Goal: Complete application form

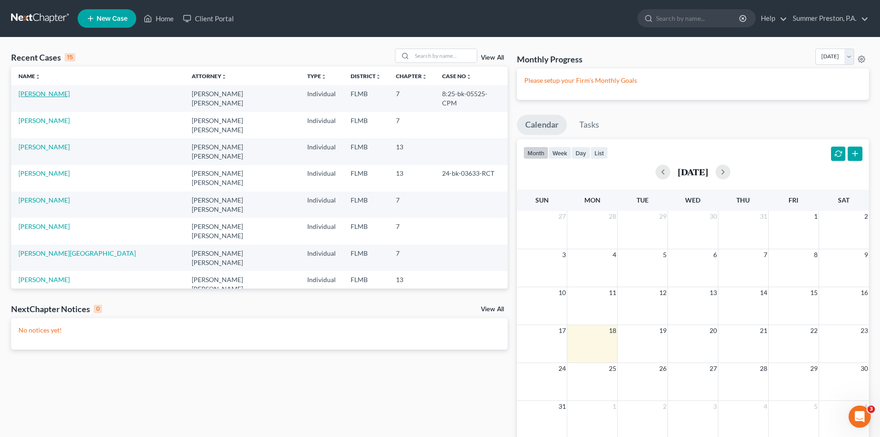
click at [53, 94] on link "[PERSON_NAME]" at bounding box center [43, 94] width 51 height 8
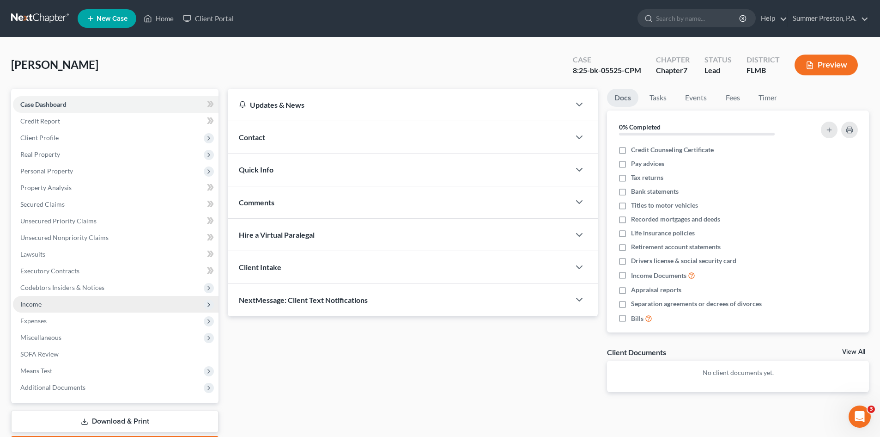
click at [34, 304] on span "Income" at bounding box center [30, 304] width 21 height 8
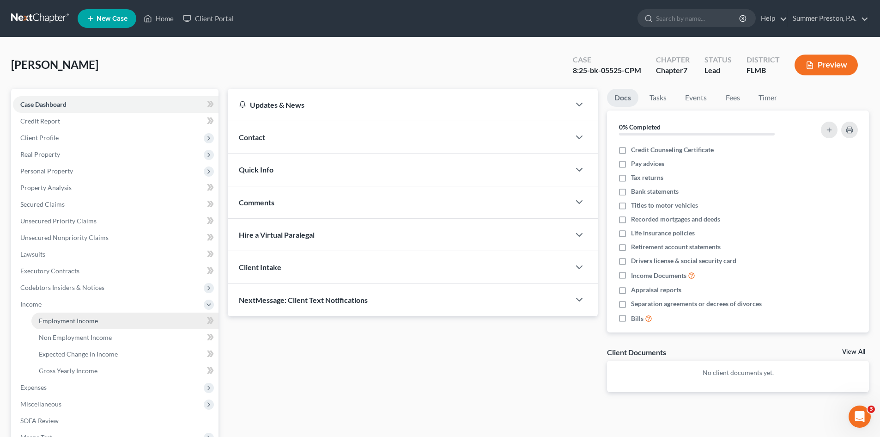
click at [102, 324] on link "Employment Income" at bounding box center [124, 320] width 187 height 17
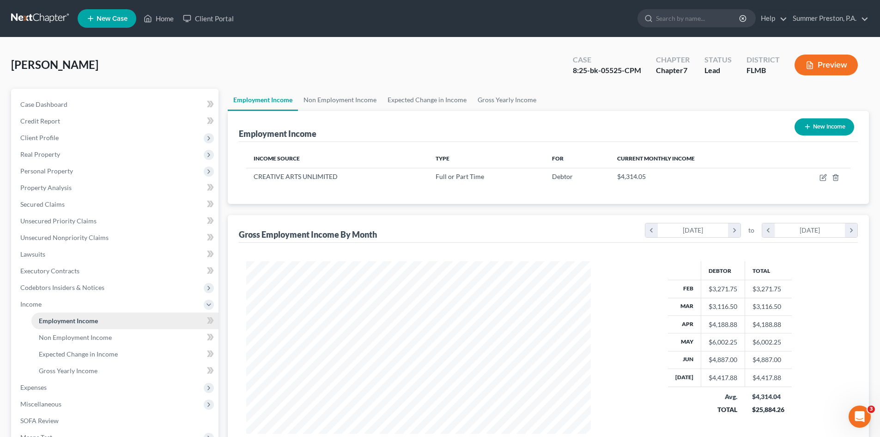
scroll to position [172, 363]
click at [108, 352] on span "Expected Change in Income" at bounding box center [78, 354] width 79 height 8
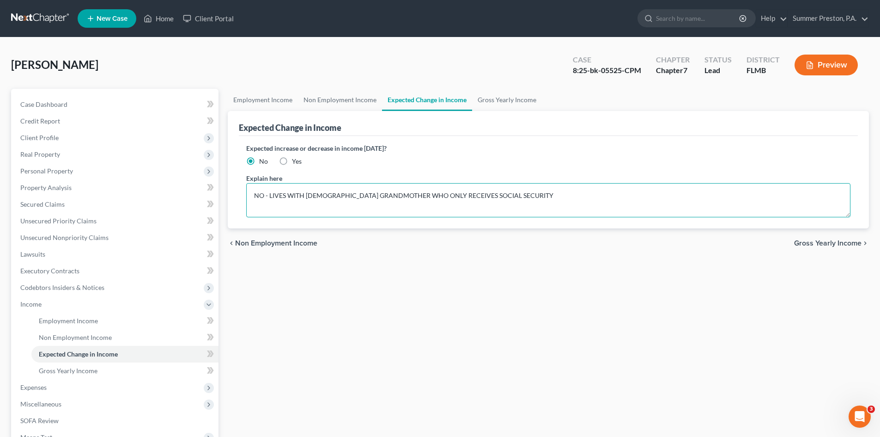
click at [465, 195] on textarea "NO - LIVES WITH [DEMOGRAPHIC_DATA] GRANDMOTHER WHO ONLY RECEIVES SOCIAL SECURITY" at bounding box center [548, 200] width 604 height 34
type textarea "NO - LIVES WITH [DEMOGRAPHIC_DATA] GRANDMOTHER WHO ONLY RECEIVES $700.00 MONTH …"
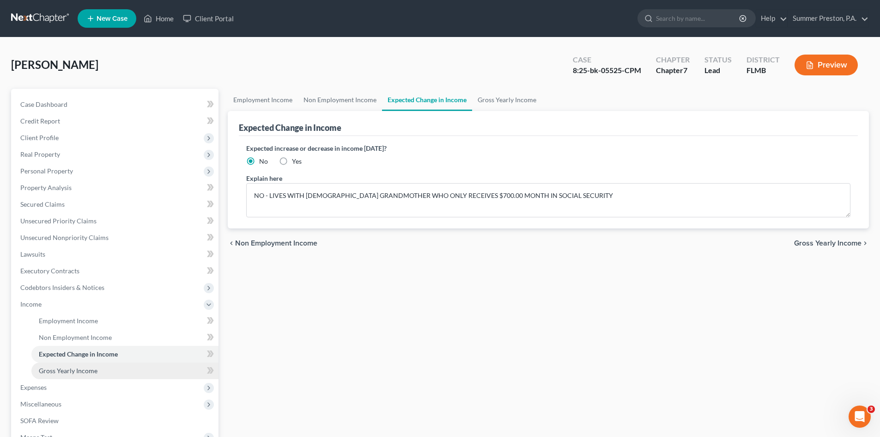
click at [80, 372] on span "Gross Yearly Income" at bounding box center [68, 370] width 59 height 8
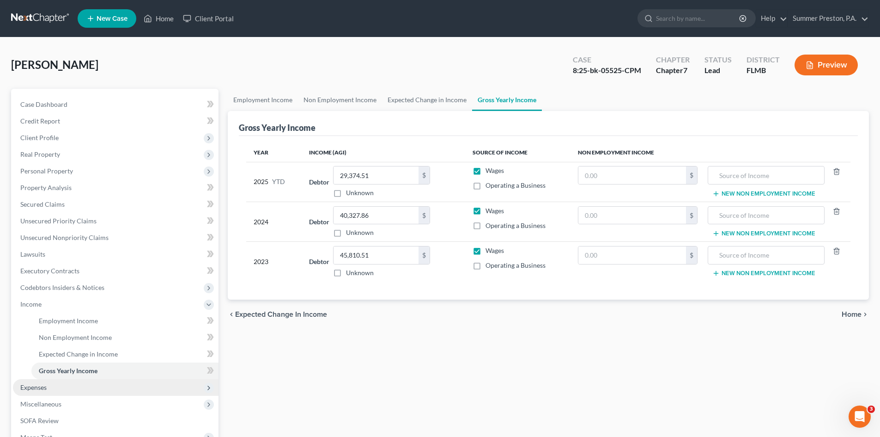
click at [37, 383] on span "Expenses" at bounding box center [33, 387] width 26 height 8
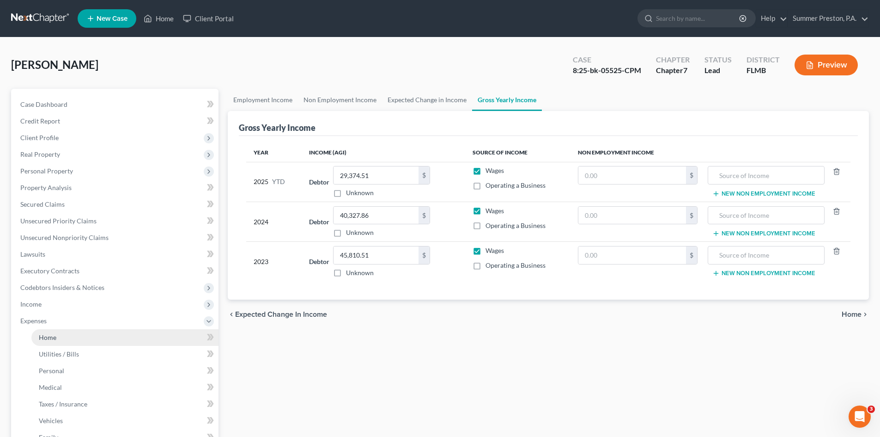
click at [42, 329] on link "Home" at bounding box center [124, 337] width 187 height 17
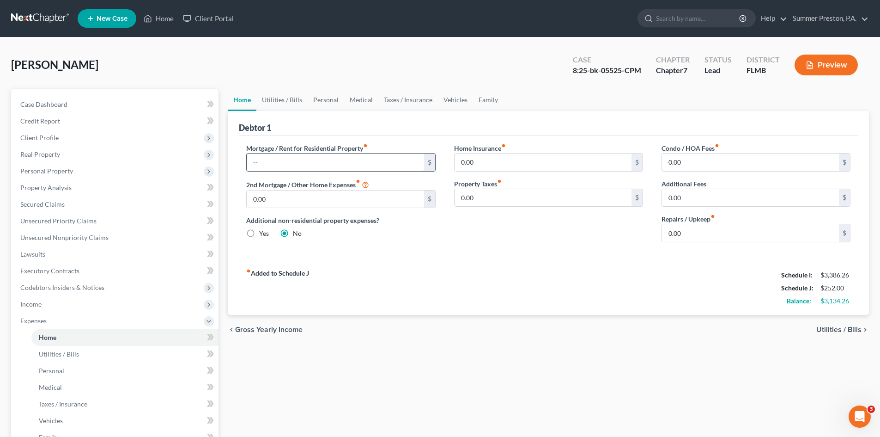
click at [354, 157] on input "text" at bounding box center [335, 162] width 177 height 18
click at [283, 100] on link "Utilities / Bills" at bounding box center [281, 100] width 51 height 22
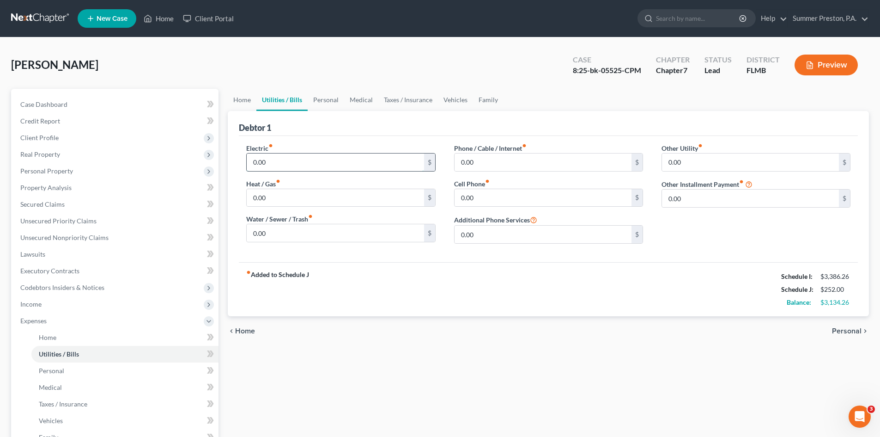
click at [278, 162] on input "0.00" at bounding box center [335, 162] width 177 height 18
type input "170.00"
click at [493, 164] on input "0.00" at bounding box center [543, 162] width 177 height 18
type input "175.00"
click at [486, 200] on input "0.00" at bounding box center [543, 198] width 177 height 18
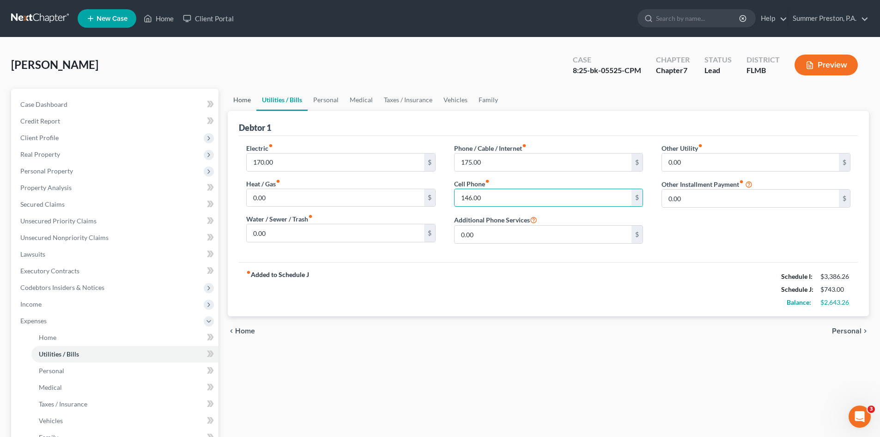
type input "146.00"
click at [248, 99] on link "Home" at bounding box center [242, 100] width 29 height 22
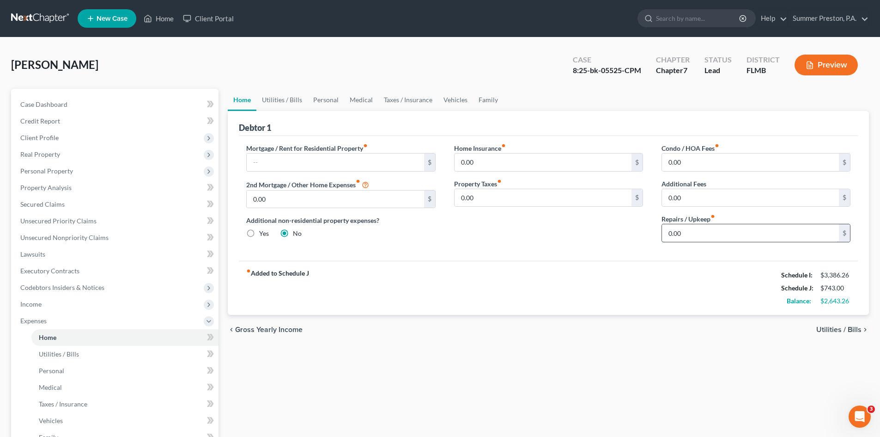
click at [694, 231] on input "0.00" at bounding box center [750, 233] width 177 height 18
type input "50.00"
click at [326, 100] on link "Personal" at bounding box center [326, 100] width 36 height 22
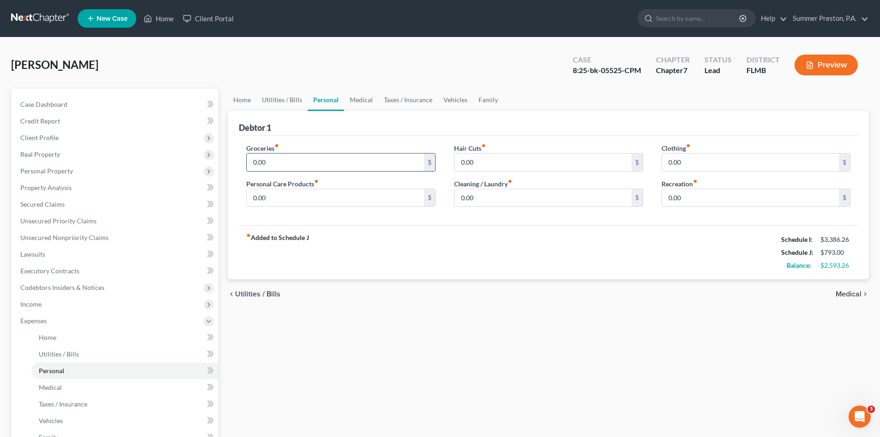
click at [309, 162] on input "0.00" at bounding box center [335, 162] width 177 height 18
type input "800.00"
type input "60.00"
type input "50.00"
click at [493, 192] on input "0.00" at bounding box center [543, 198] width 177 height 18
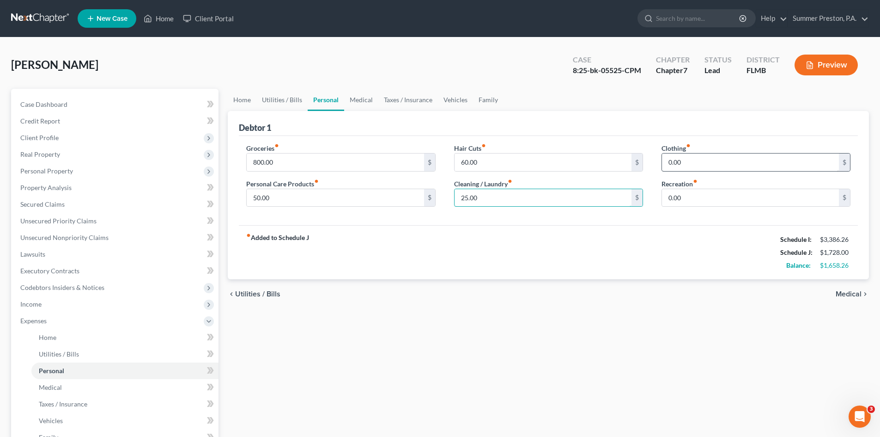
type input "25.00"
click at [739, 155] on input "0.00" at bounding box center [750, 162] width 177 height 18
type input "40.00"
click at [461, 102] on link "Vehicles" at bounding box center [455, 100] width 35 height 22
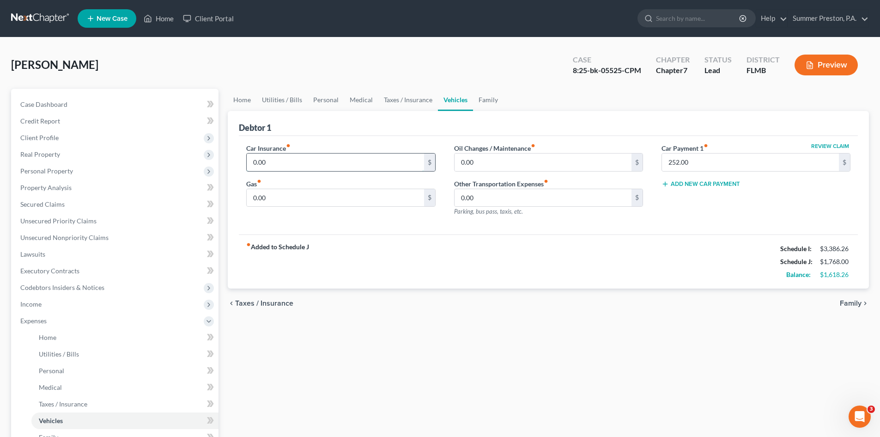
click at [313, 160] on input "0.00" at bounding box center [335, 162] width 177 height 18
type input "140.00"
type input "280.00"
click at [487, 164] on input "0.00" at bounding box center [543, 162] width 177 height 18
type input "50.00"
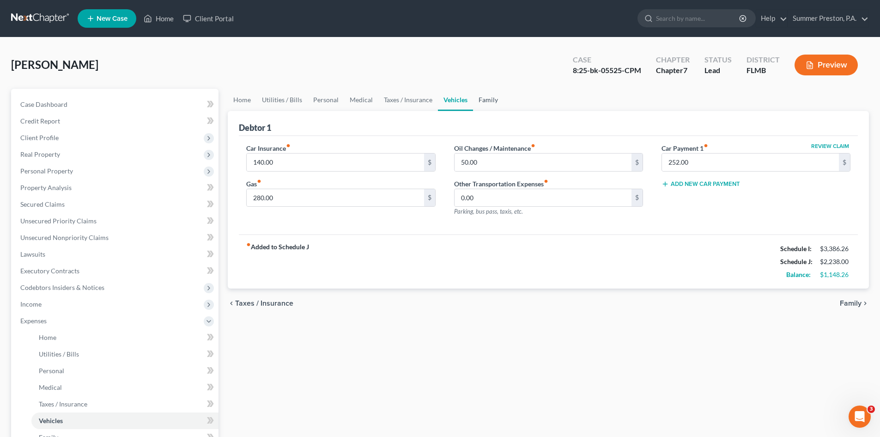
click at [487, 101] on link "Family" at bounding box center [488, 100] width 30 height 22
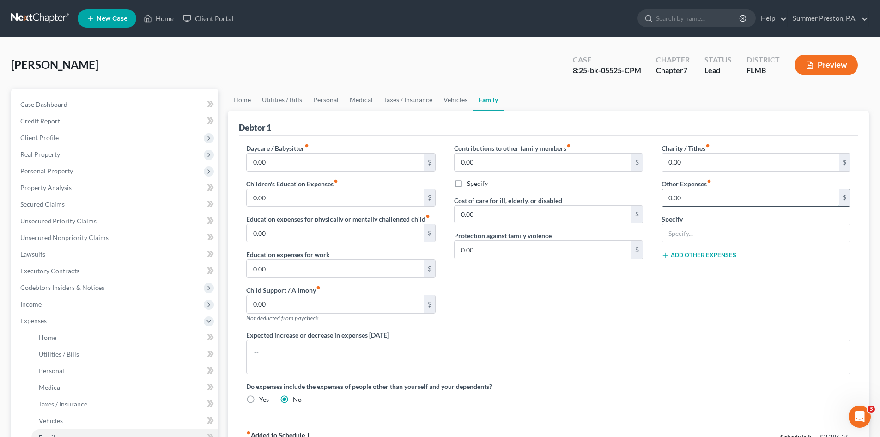
click at [692, 191] on input "0.00" at bounding box center [750, 198] width 177 height 18
click at [342, 305] on input "0.00" at bounding box center [335, 304] width 177 height 18
type input "677.29"
click at [51, 419] on span "Vehicles" at bounding box center [51, 420] width 24 height 8
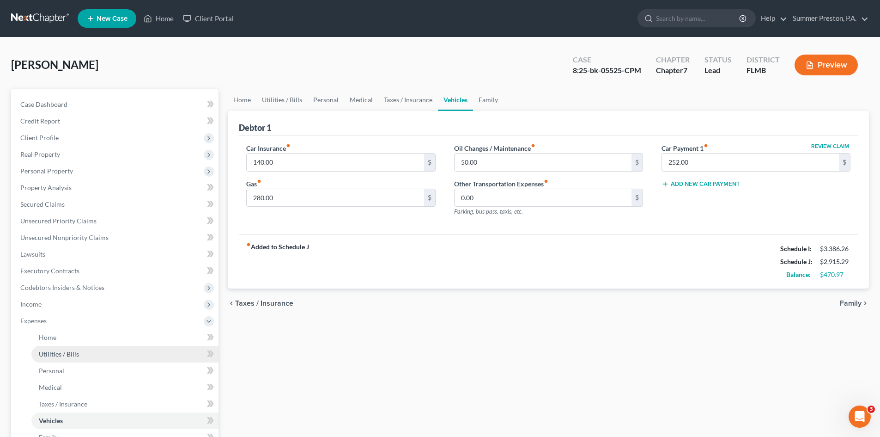
click at [54, 351] on span "Utilities / Bills" at bounding box center [59, 354] width 40 height 8
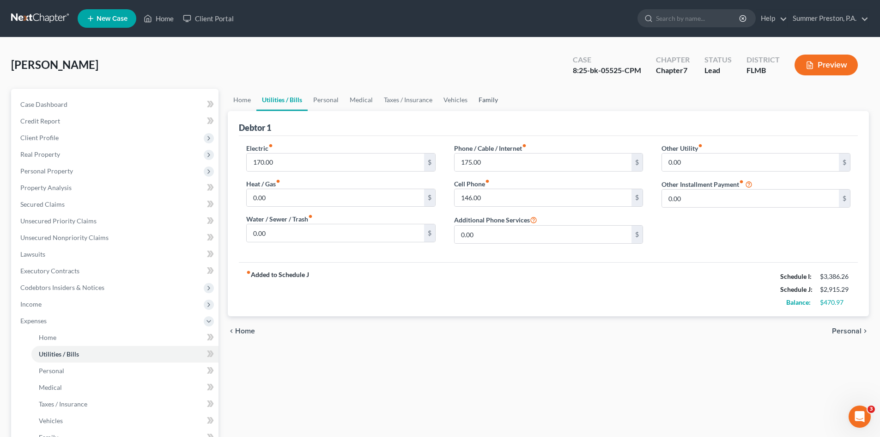
click at [482, 101] on link "Family" at bounding box center [488, 100] width 30 height 22
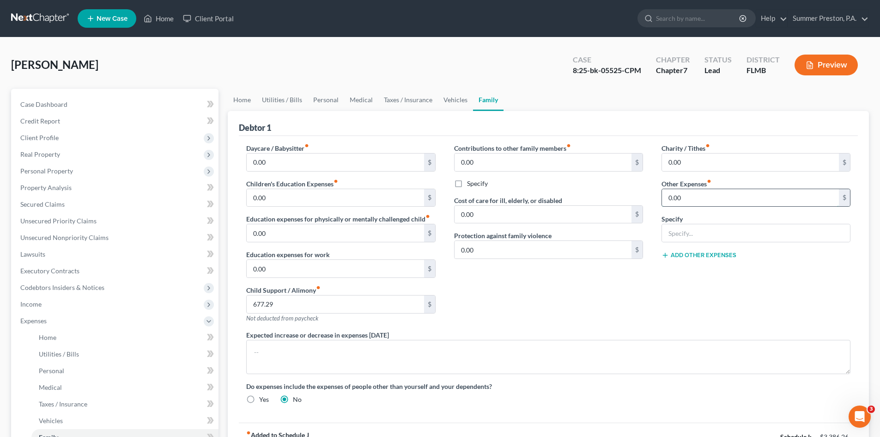
click at [705, 197] on input "0.00" at bounding box center [750, 198] width 177 height 18
type input "250.00"
click at [698, 239] on input "text" at bounding box center [756, 233] width 188 height 18
type input "SON'S LUNCH MONEY, GROOMING, ACTIVITY EXPENSE, CLOTHES"
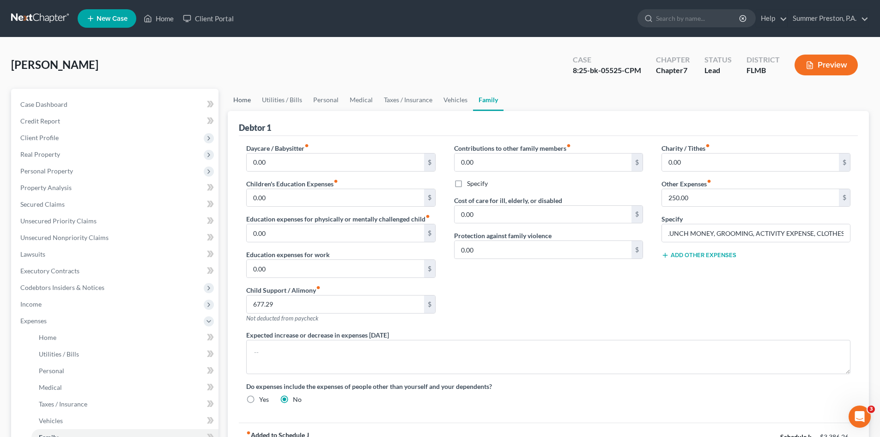
scroll to position [0, 0]
click at [249, 104] on link "Home" at bounding box center [242, 100] width 29 height 22
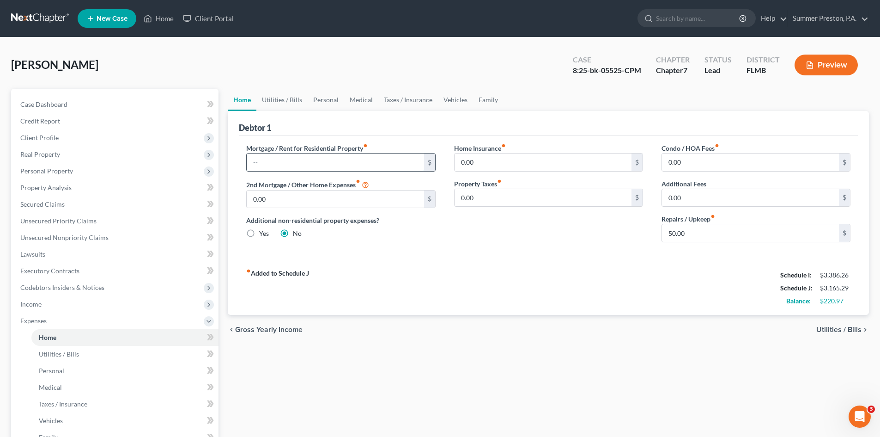
click at [336, 157] on input "text" at bounding box center [335, 162] width 177 height 18
type input "200.00"
click at [70, 355] on span "Utilities / Bills" at bounding box center [59, 354] width 40 height 8
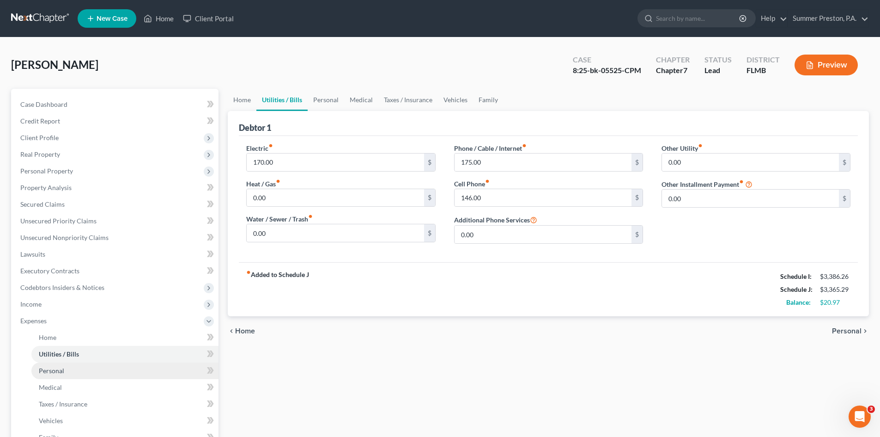
click at [41, 369] on span "Personal" at bounding box center [51, 370] width 25 height 8
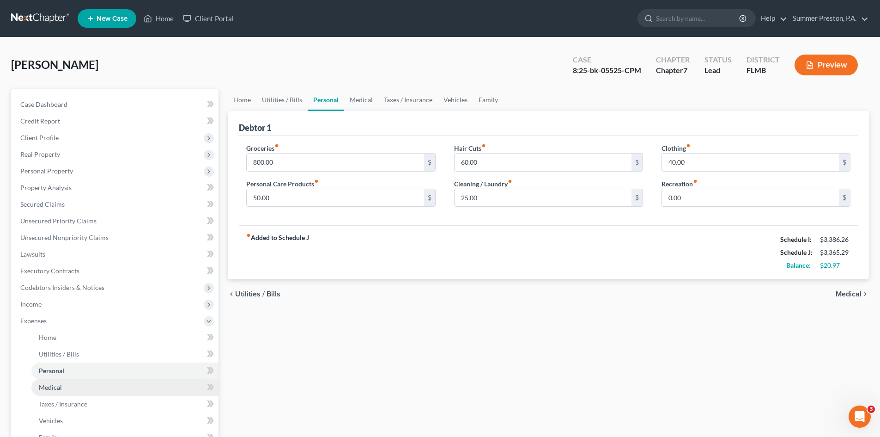
click at [57, 383] on span "Medical" at bounding box center [50, 387] width 23 height 8
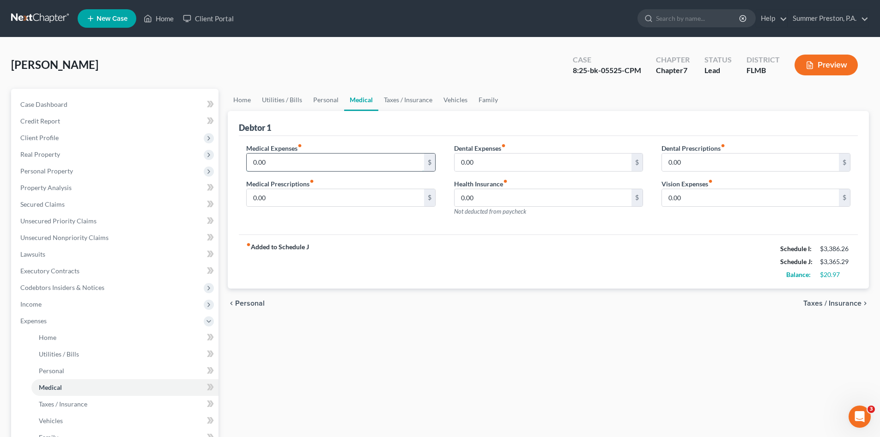
click at [290, 160] on input "0.00" at bounding box center [335, 162] width 177 height 18
type input "30.00"
click at [61, 370] on span "Personal" at bounding box center [51, 370] width 25 height 8
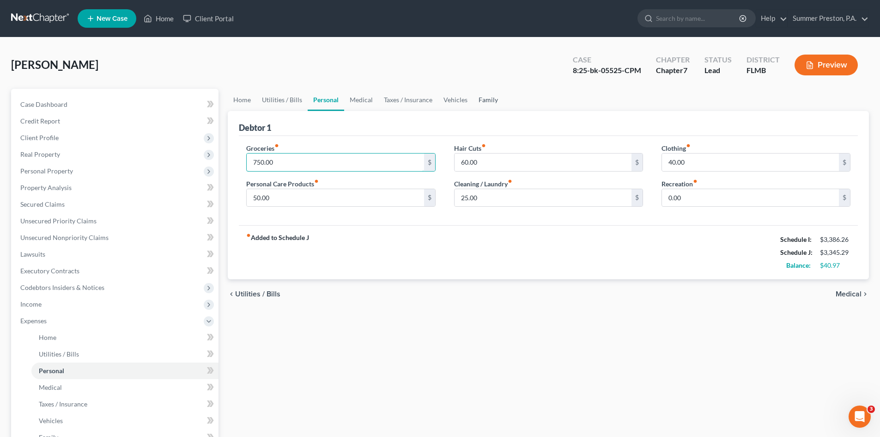
type input "750.00"
click at [485, 97] on link "Family" at bounding box center [488, 100] width 30 height 22
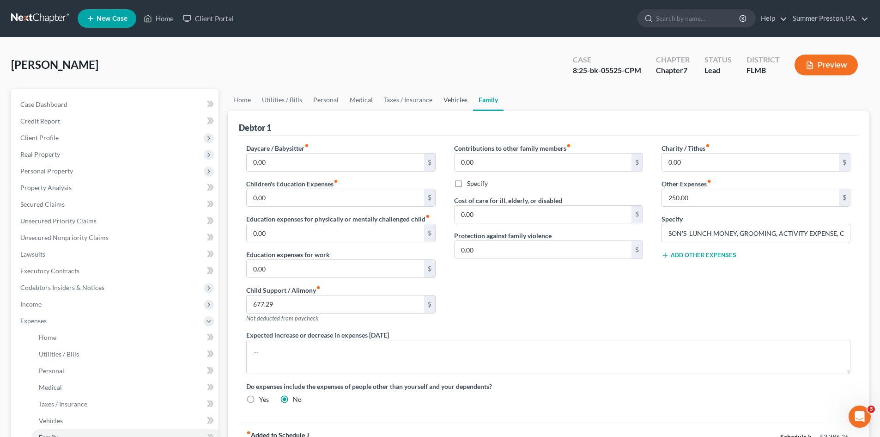
click at [454, 101] on link "Vehicles" at bounding box center [455, 100] width 35 height 22
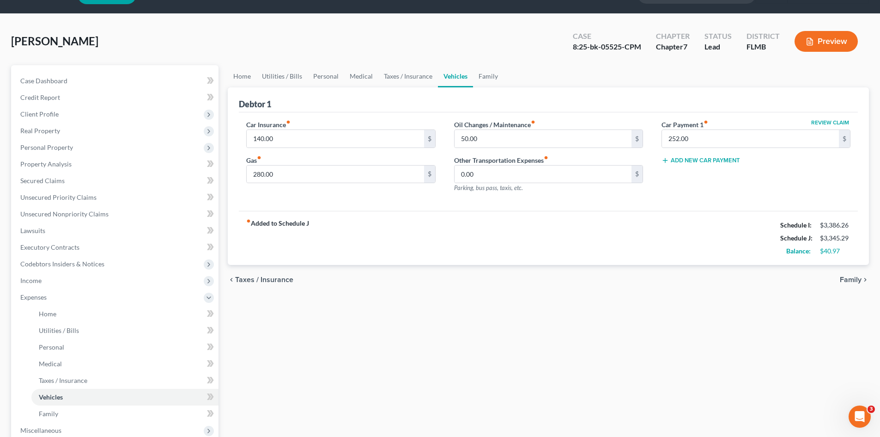
scroll to position [9, 0]
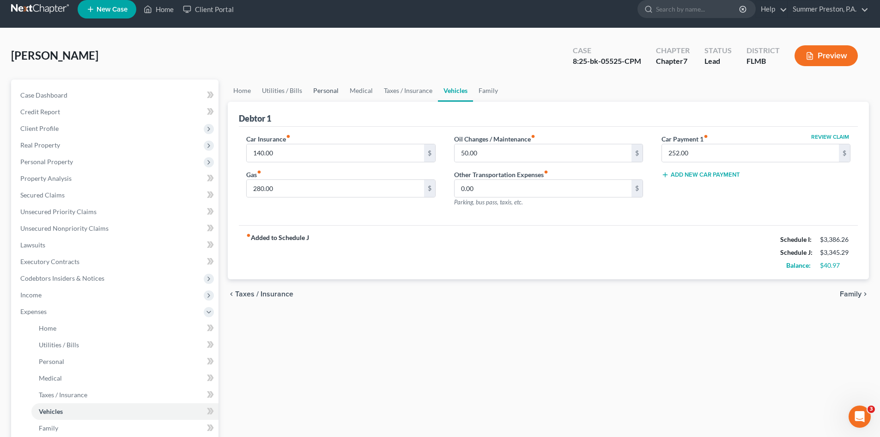
click at [320, 92] on link "Personal" at bounding box center [326, 90] width 36 height 22
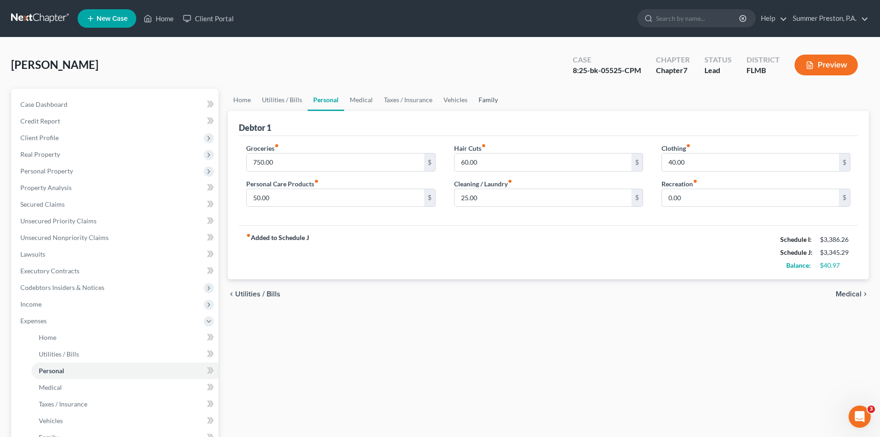
click at [487, 101] on link "Family" at bounding box center [488, 100] width 30 height 22
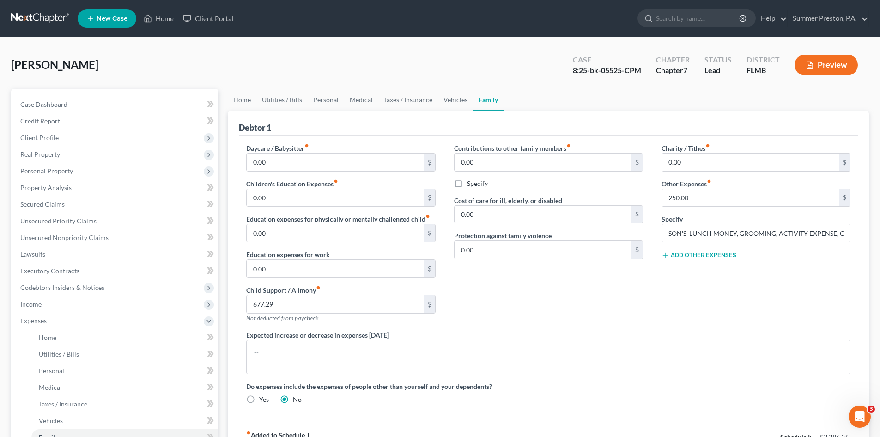
click at [700, 252] on button "Add Other Expenses" at bounding box center [699, 254] width 75 height 7
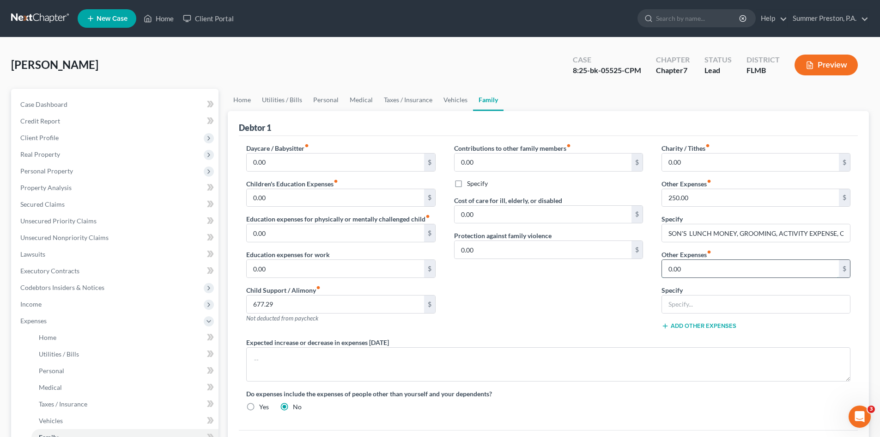
click at [693, 270] on input "0.00" at bounding box center [750, 269] width 177 height 18
type input "33.00"
click at [696, 303] on input "text" at bounding box center [756, 304] width 188 height 18
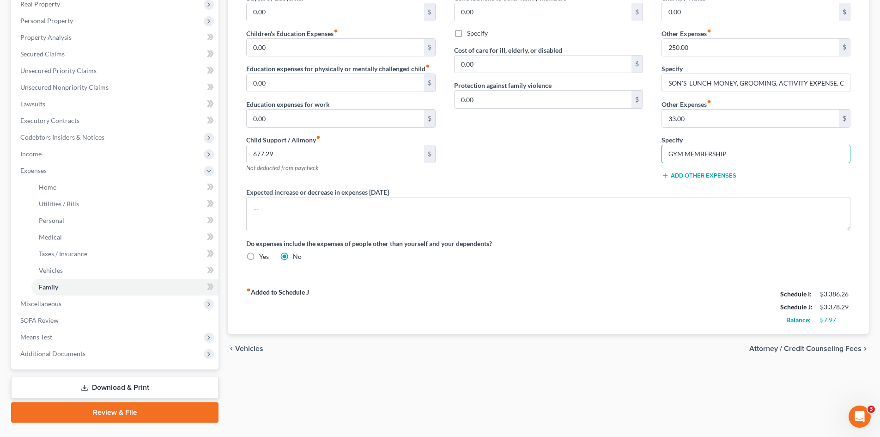
scroll to position [155, 0]
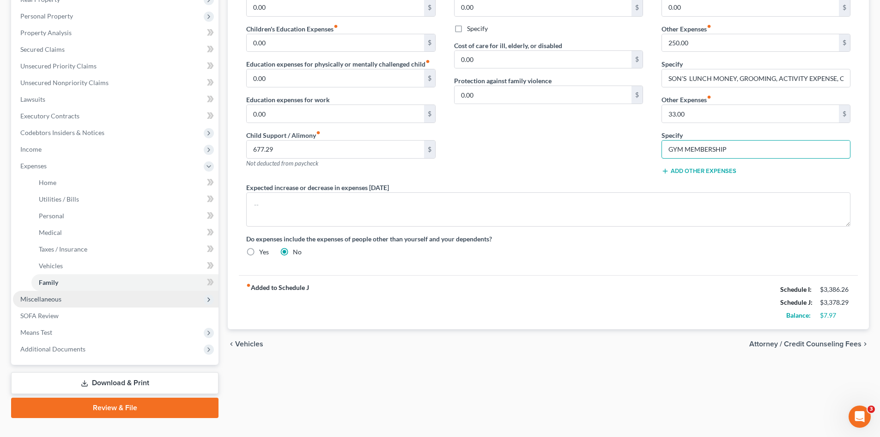
type input "GYM MEMBERSHIP"
click at [49, 296] on span "Miscellaneous" at bounding box center [40, 299] width 41 height 8
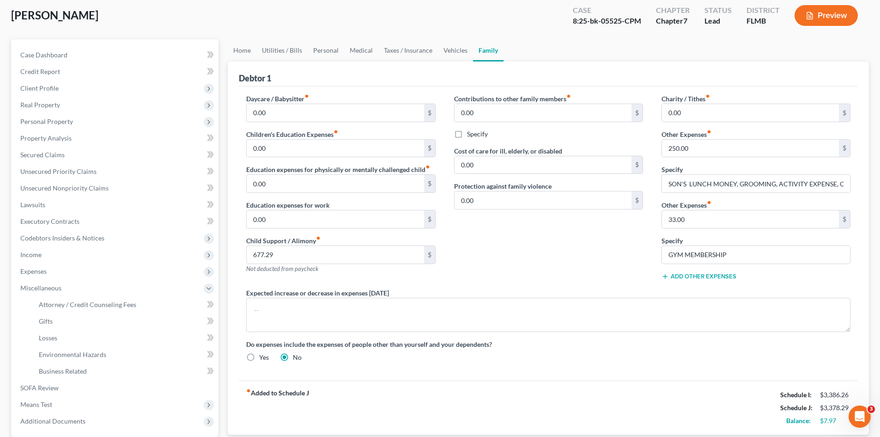
scroll to position [0, 0]
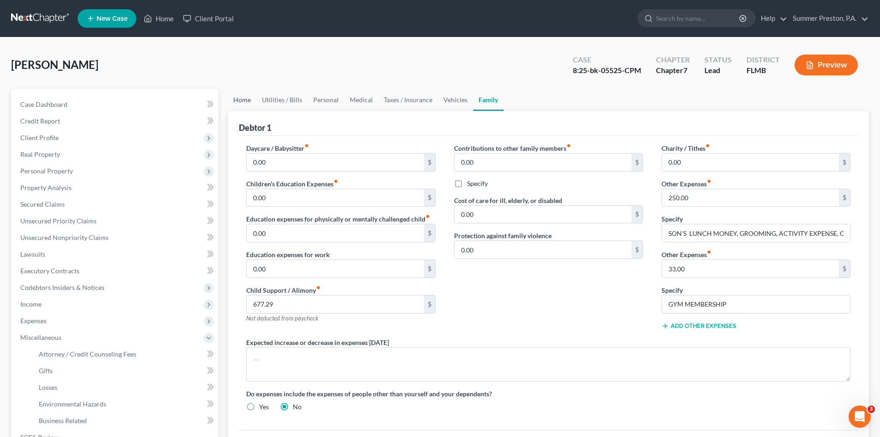
drag, startPoint x: 243, startPoint y: 99, endPoint x: 231, endPoint y: 98, distance: 11.6
click at [243, 99] on link "Home" at bounding box center [242, 100] width 29 height 22
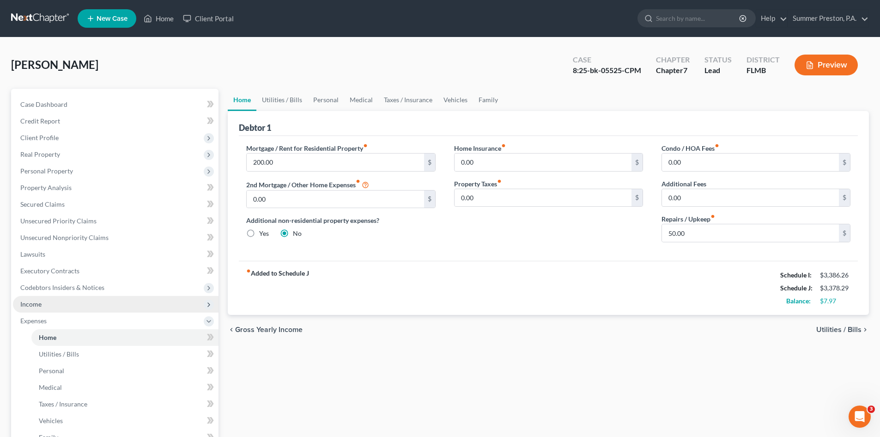
click at [48, 303] on span "Income" at bounding box center [116, 304] width 206 height 17
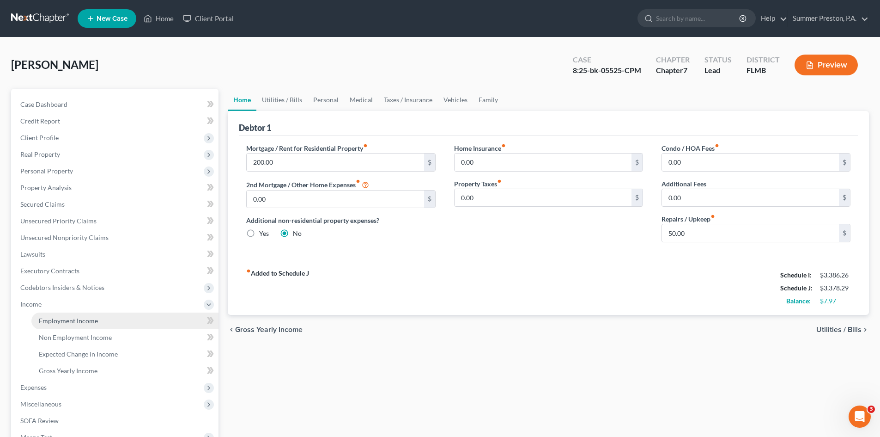
click at [85, 319] on span "Employment Income" at bounding box center [68, 320] width 59 height 8
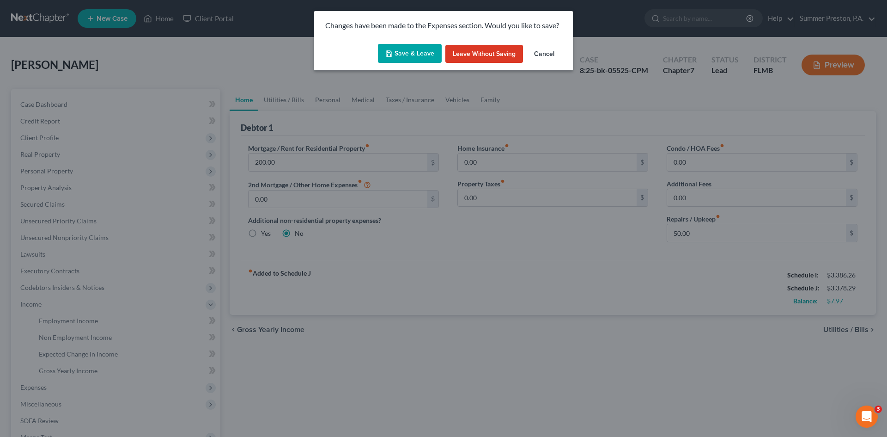
click at [408, 55] on button "Save & Leave" at bounding box center [410, 53] width 64 height 19
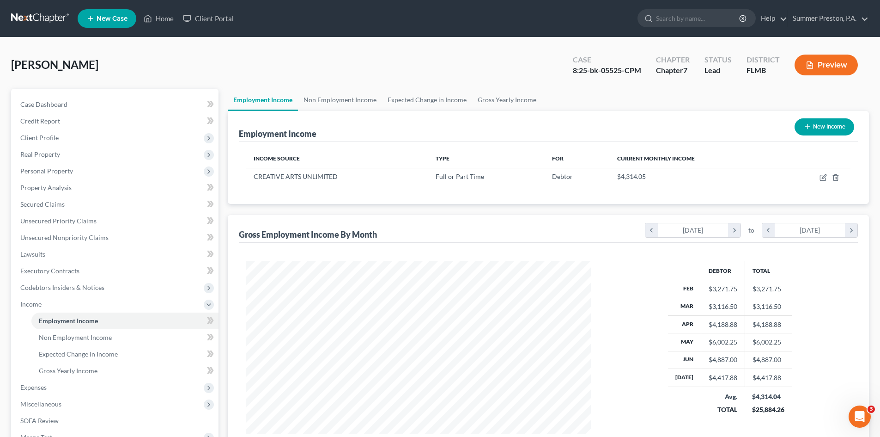
scroll to position [172, 363]
click at [82, 338] on span "Non Employment Income" at bounding box center [75, 337] width 73 height 8
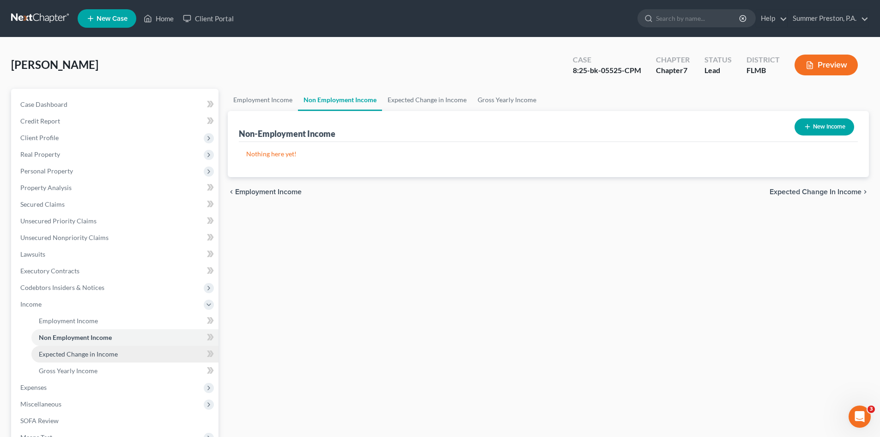
click at [106, 350] on span "Expected Change in Income" at bounding box center [78, 354] width 79 height 8
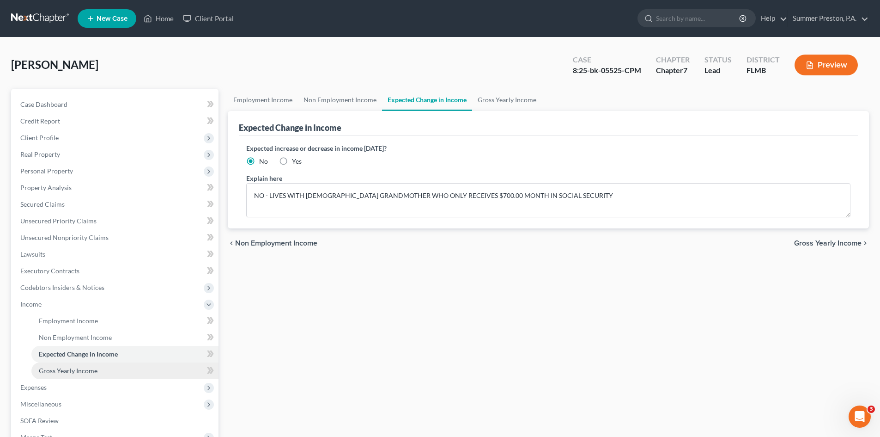
click at [76, 372] on span "Gross Yearly Income" at bounding box center [68, 370] width 59 height 8
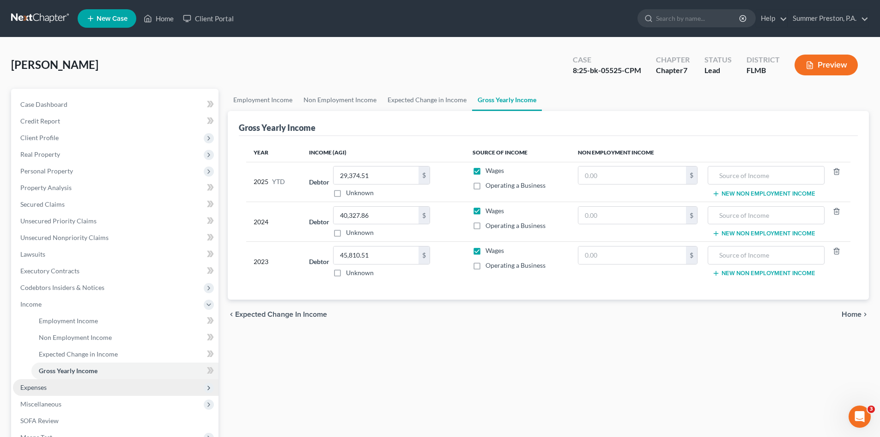
click at [44, 384] on span "Expenses" at bounding box center [33, 387] width 26 height 8
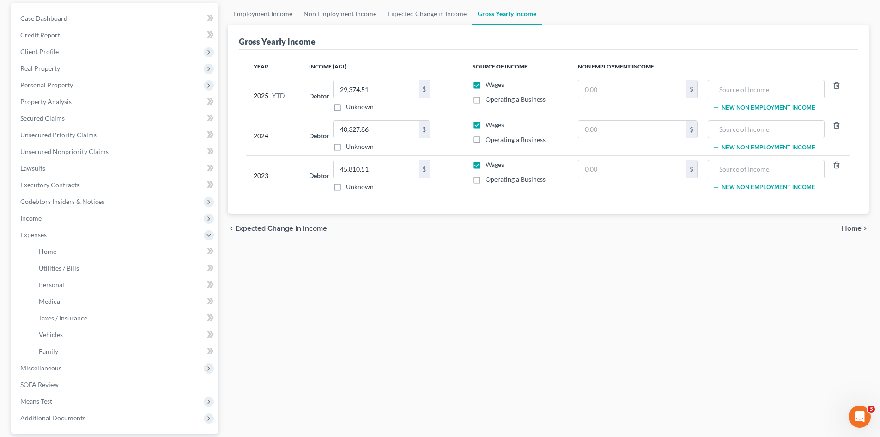
scroll to position [171, 0]
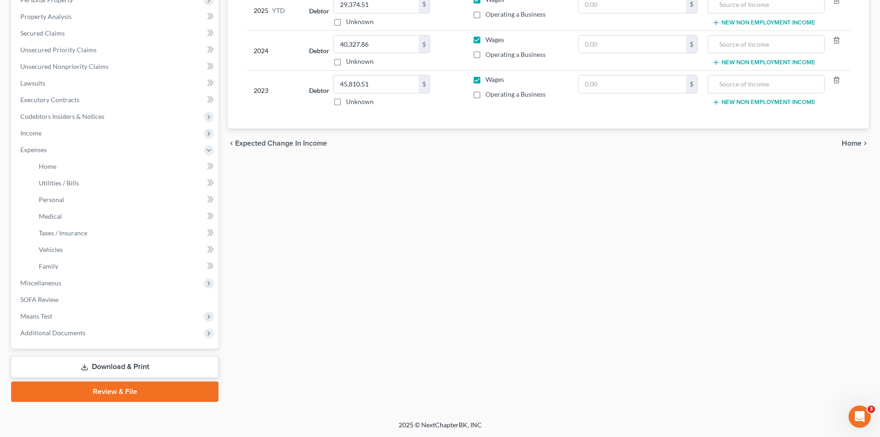
click at [114, 366] on link "Download & Print" at bounding box center [114, 367] width 207 height 22
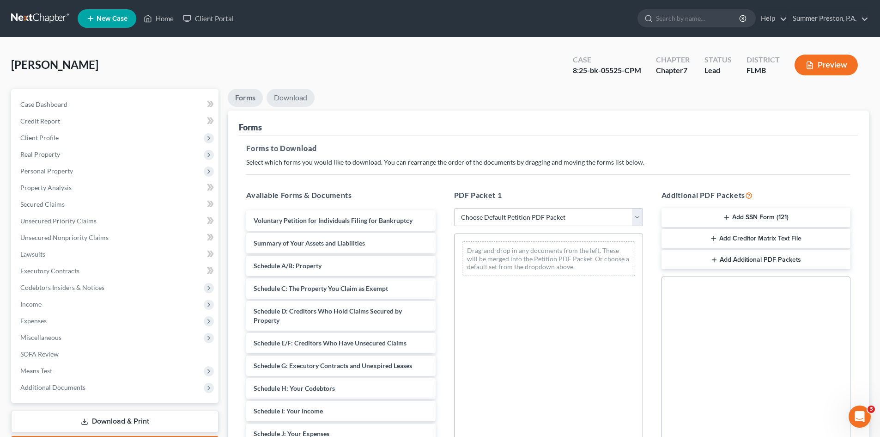
click at [285, 99] on link "Download" at bounding box center [291, 98] width 48 height 18
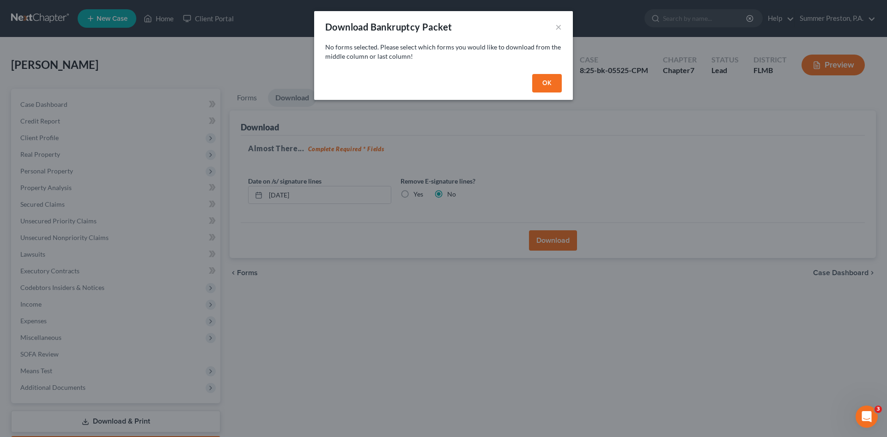
click at [550, 81] on button "OK" at bounding box center [547, 83] width 30 height 18
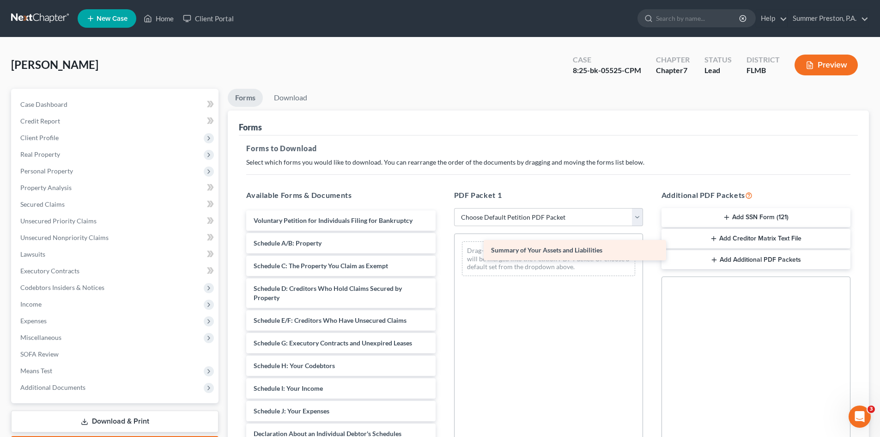
drag, startPoint x: 347, startPoint y: 246, endPoint x: 580, endPoint y: 250, distance: 233.4
click at [443, 251] on div "Summary of Your Assets and Liabilities Voluntary Petition for Individuals Filin…" at bounding box center [341, 420] width 204 height 420
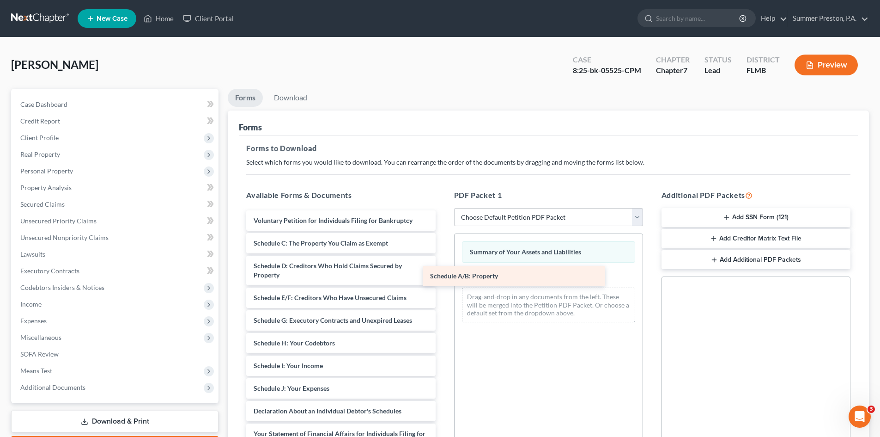
drag, startPoint x: 389, startPoint y: 235, endPoint x: 572, endPoint y: 267, distance: 186.6
click at [443, 267] on div "Schedule A/B: Property Voluntary Petition for Individuals Filing for Bankruptcy…" at bounding box center [341, 408] width 204 height 397
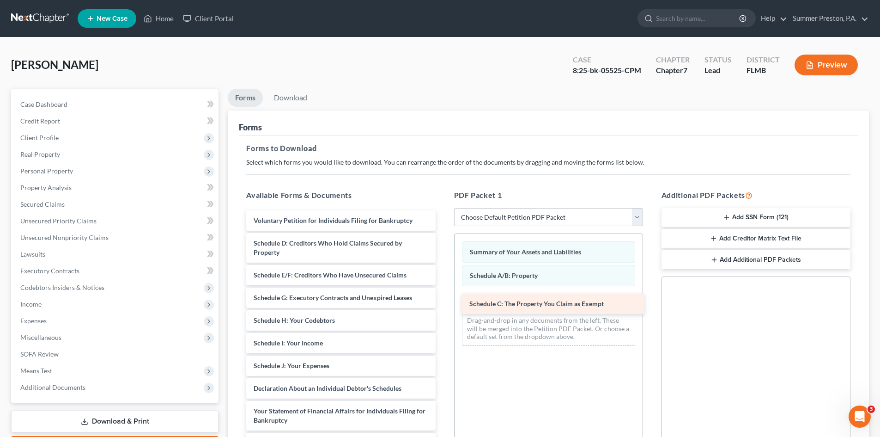
drag, startPoint x: 420, startPoint y: 237, endPoint x: 636, endPoint y: 298, distance: 224.5
click at [443, 298] on div "Schedule C: The Property You Claim as Exempt Voluntary Petition for Individuals…" at bounding box center [341, 397] width 204 height 374
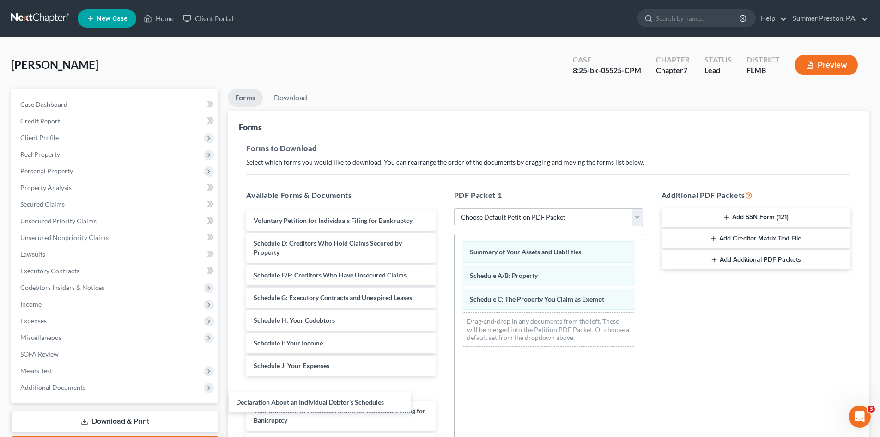
click at [412, 394] on div "Declaration About an Individual Debtor's Schedules Voluntary Petition for Indiv…" at bounding box center [341, 397] width 204 height 374
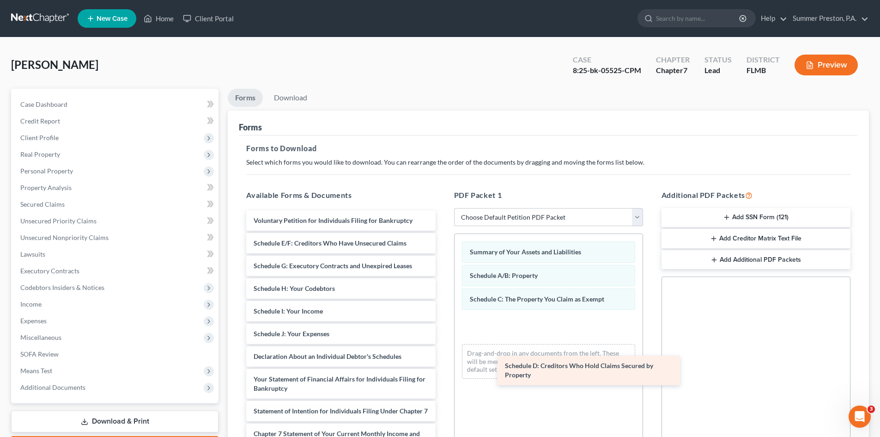
drag, startPoint x: 350, startPoint y: 250, endPoint x: 558, endPoint y: 328, distance: 222.2
click at [443, 334] on div "Schedule D: Creditors Who Hold Claims Secured by Property Voluntary Petition fo…" at bounding box center [341, 381] width 204 height 342
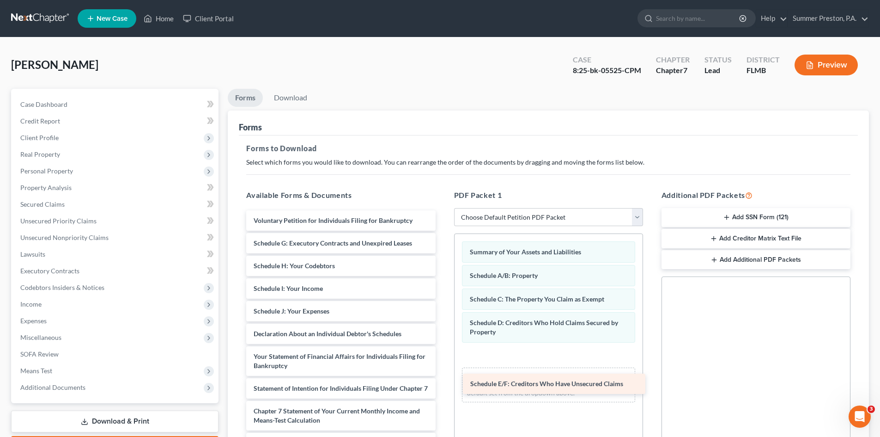
drag, startPoint x: 371, startPoint y: 243, endPoint x: 585, endPoint y: 353, distance: 241.1
click at [443, 363] on div "Schedule E/F: Creditors Who Have Unsecured Claims Voluntary Petition for Indivi…" at bounding box center [341, 370] width 204 height 320
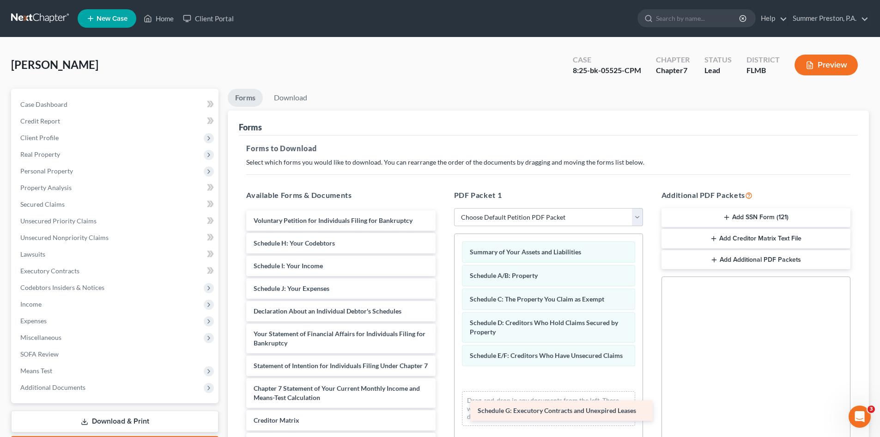
drag, startPoint x: 377, startPoint y: 243, endPoint x: 593, endPoint y: 379, distance: 255.1
click at [443, 389] on div "Schedule G: Executory Contracts and Unexpired Leases Voluntary Petition for Ind…" at bounding box center [341, 358] width 204 height 297
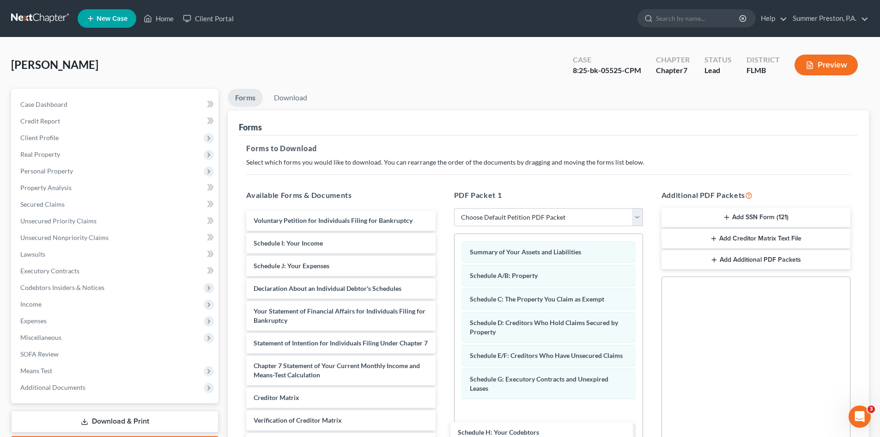
drag, startPoint x: 385, startPoint y: 237, endPoint x: 592, endPoint y: 411, distance: 270.5
click at [443, 420] on div "Schedule H: Your Codebtors Voluntary Petition for Individuals Filing for Bankru…" at bounding box center [341, 347] width 204 height 274
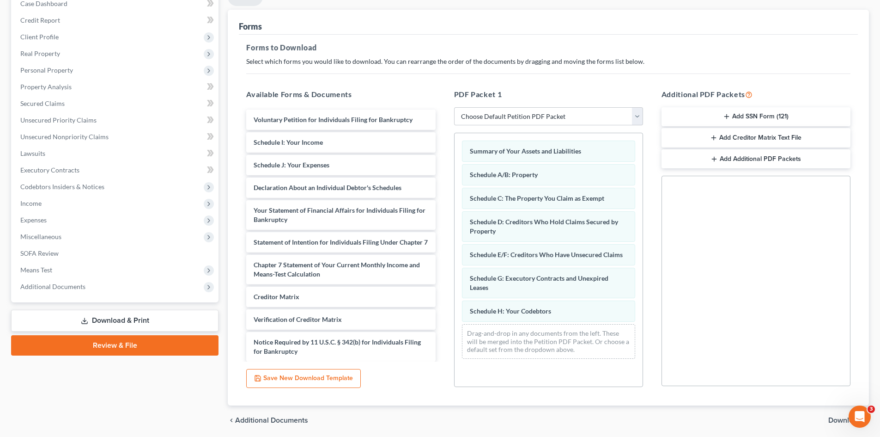
scroll to position [121, 0]
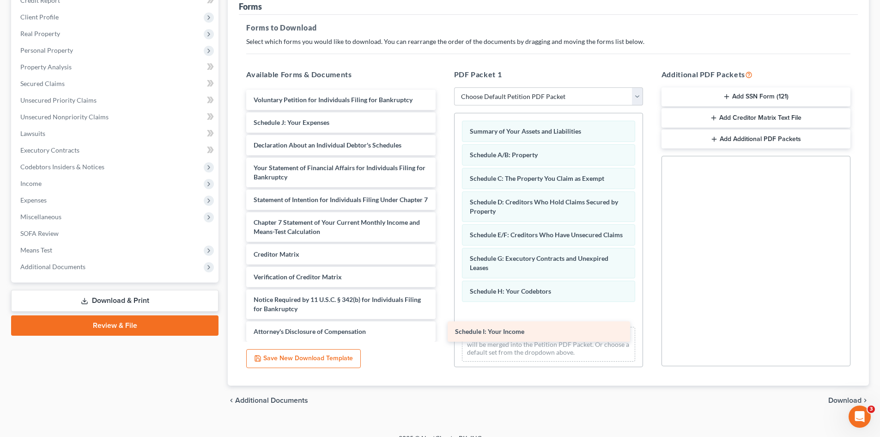
drag, startPoint x: 365, startPoint y: 123, endPoint x: 566, endPoint y: 322, distance: 282.9
click at [443, 326] on div "Schedule I: Your Income Voluntary Petition for Individuals Filing for Bankruptc…" at bounding box center [341, 216] width 204 height 252
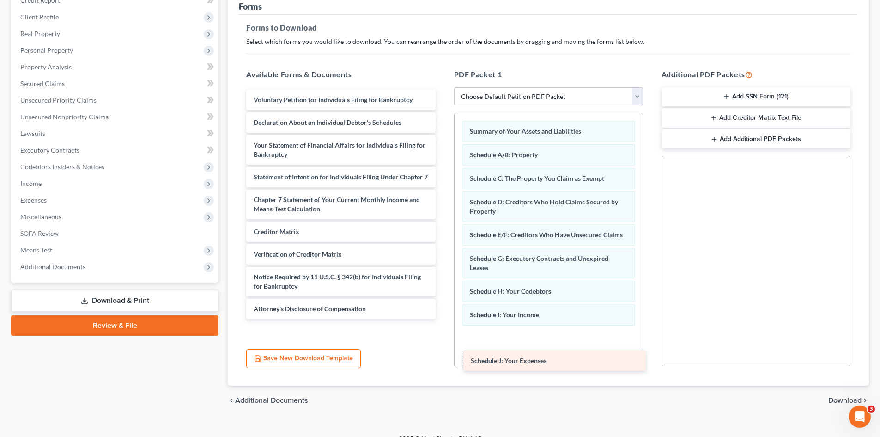
drag, startPoint x: 326, startPoint y: 120, endPoint x: 542, endPoint y: 352, distance: 317.1
click at [443, 319] on div "Schedule J: Your Expenses Voluntary Petition for Individuals Filing for Bankrup…" at bounding box center [341, 204] width 204 height 229
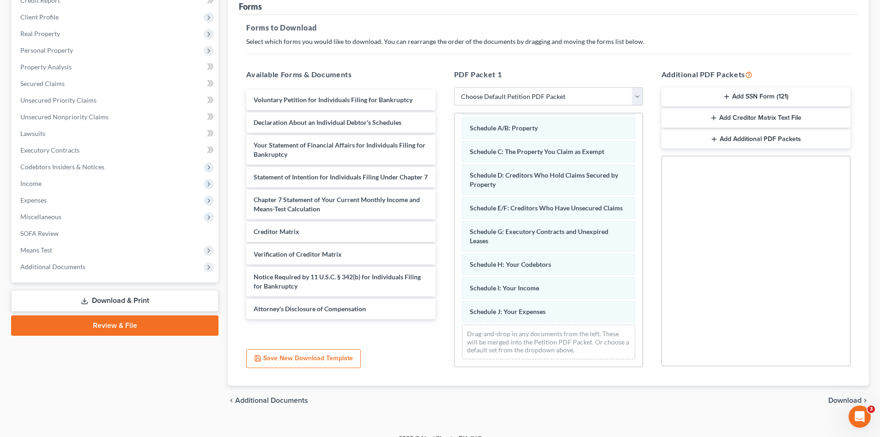
scroll to position [36, 0]
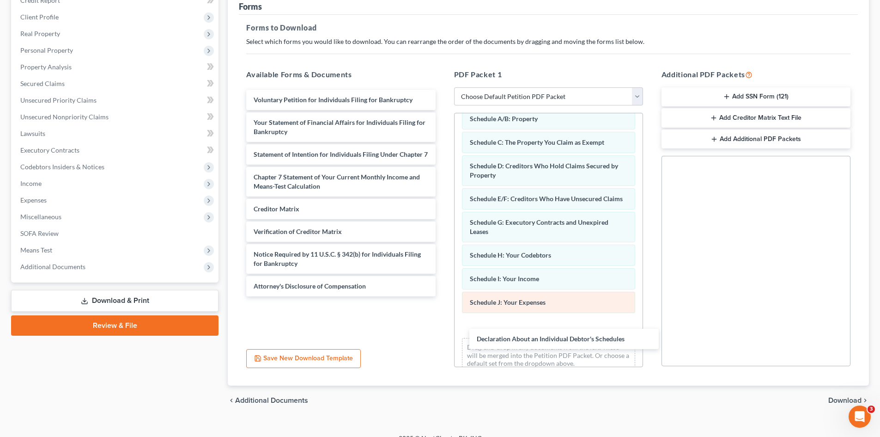
drag, startPoint x: 328, startPoint y: 122, endPoint x: 547, endPoint y: 319, distance: 295.4
click at [443, 296] on div "Declaration About an Individual Debtor's Schedules Voluntary Petition for Indiv…" at bounding box center [341, 193] width 204 height 207
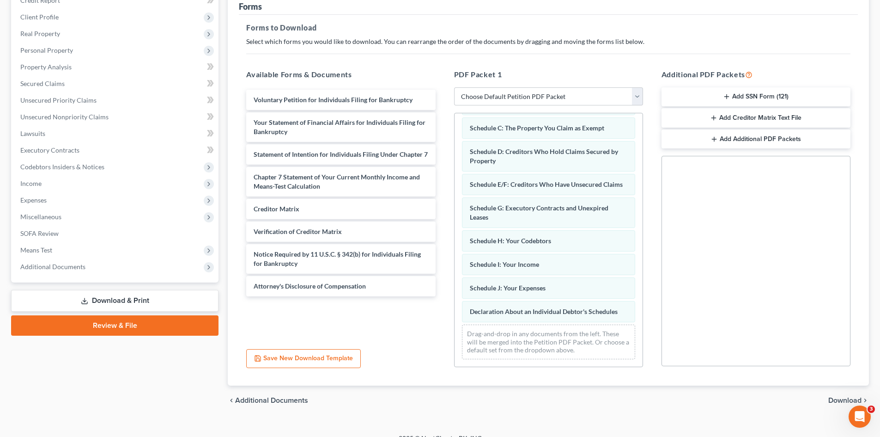
scroll to position [60, 0]
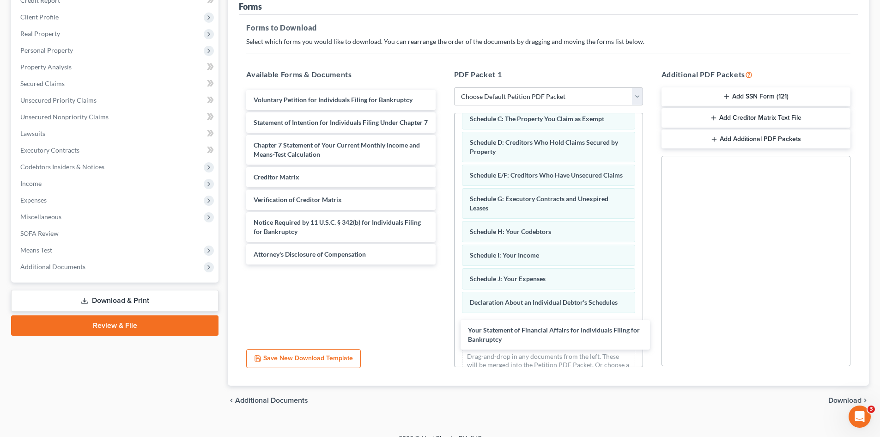
drag, startPoint x: 314, startPoint y: 123, endPoint x: 520, endPoint y: 323, distance: 286.9
click at [443, 264] on div "Your Statement of Financial Affairs for Individuals Filing for Bankruptcy Volun…" at bounding box center [341, 177] width 204 height 175
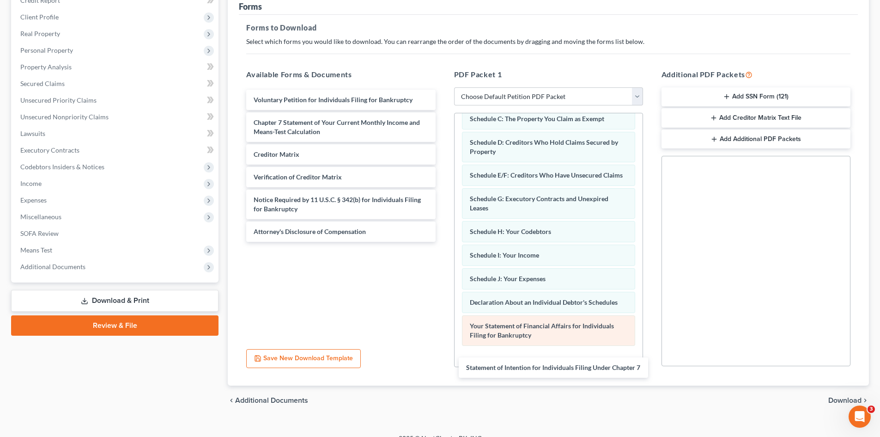
drag, startPoint x: 323, startPoint y: 124, endPoint x: 549, endPoint y: 349, distance: 319.5
click at [443, 242] on div "Statement of Intention for Individuals Filing Under Chapter 7 Voluntary Petitio…" at bounding box center [341, 166] width 204 height 152
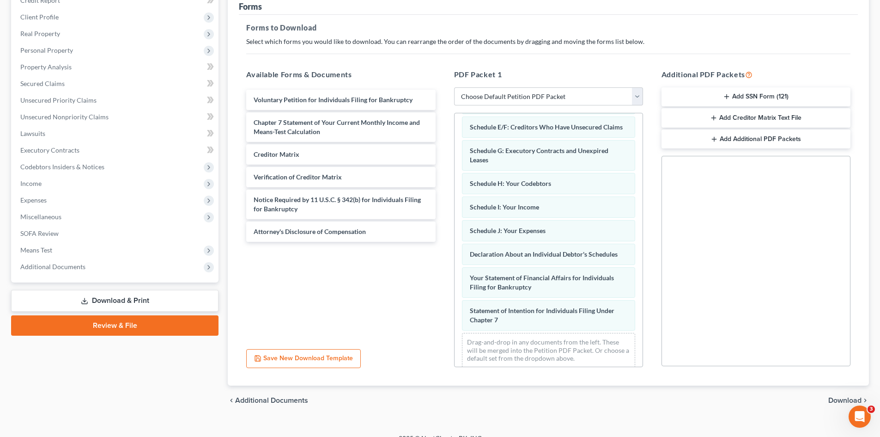
scroll to position [125, 0]
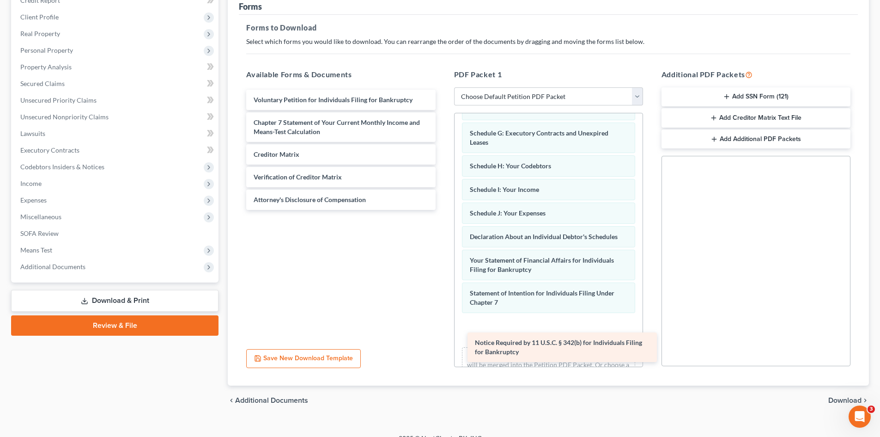
drag, startPoint x: 357, startPoint y: 201, endPoint x: 569, endPoint y: 327, distance: 247.1
click at [443, 210] on div "Notice Required by 11 U.S.C. § 342(b) for Individuals Filing for Bankruptcy Vol…" at bounding box center [341, 150] width 204 height 120
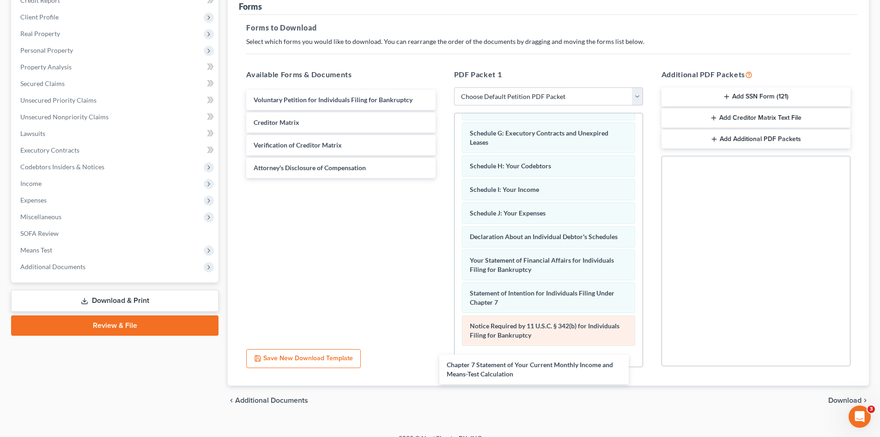
drag, startPoint x: 360, startPoint y: 123, endPoint x: 580, endPoint y: 351, distance: 316.9
click at [443, 178] on div "Chapter 7 Statement of Your Current Monthly Income and Means-Test Calculation V…" at bounding box center [341, 134] width 204 height 88
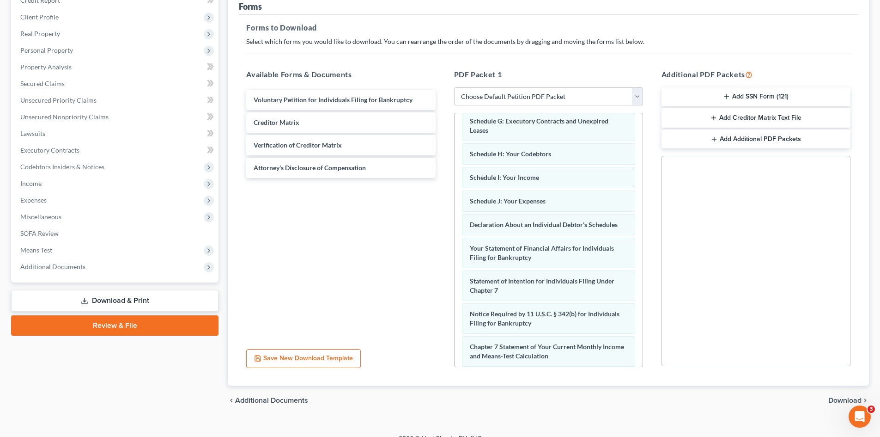
scroll to position [191, 0]
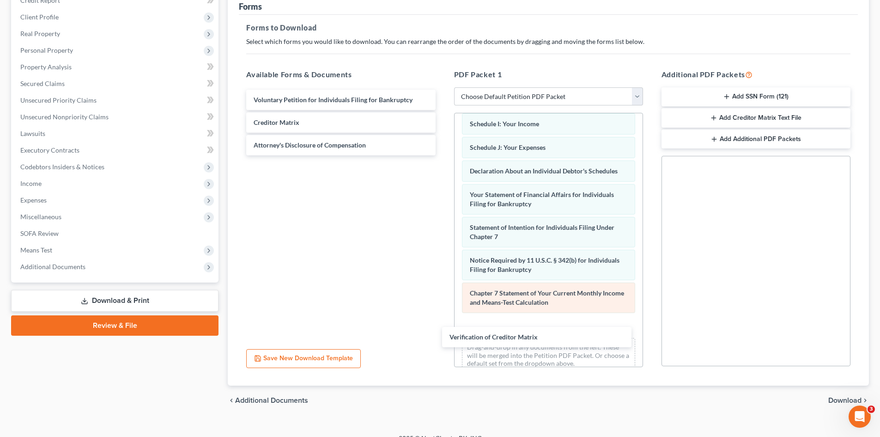
drag, startPoint x: 346, startPoint y: 139, endPoint x: 541, endPoint y: 309, distance: 259.7
click at [443, 155] on div "Verification of Creditor Matrix Voluntary Petition for Individuals Filing for B…" at bounding box center [341, 123] width 204 height 66
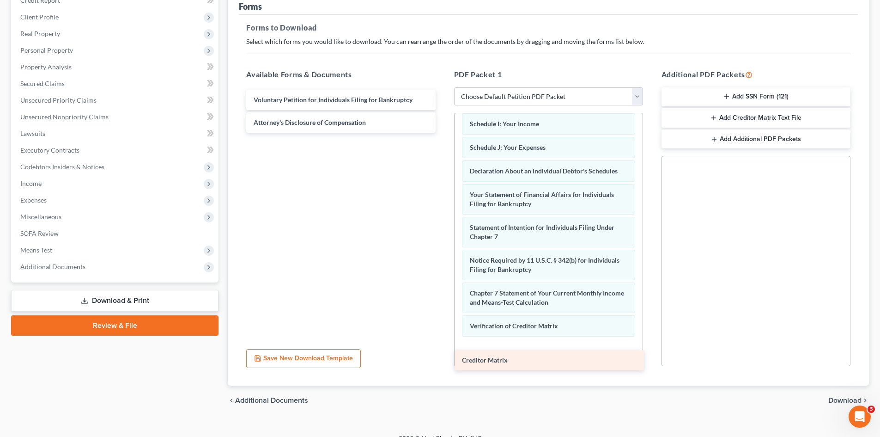
drag, startPoint x: 307, startPoint y: 121, endPoint x: 515, endPoint y: 357, distance: 314.2
click at [443, 133] on div "Creditor Matrix Voluntary Petition for Individuals Filing for Bankruptcy Credit…" at bounding box center [341, 111] width 204 height 43
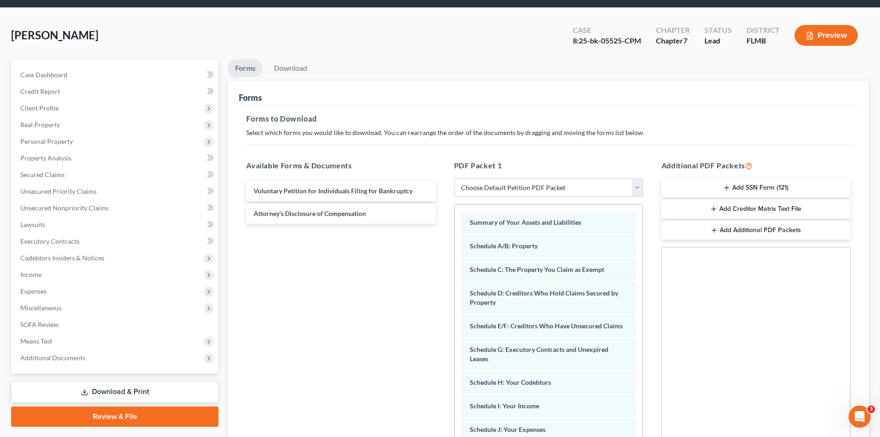
scroll to position [0, 0]
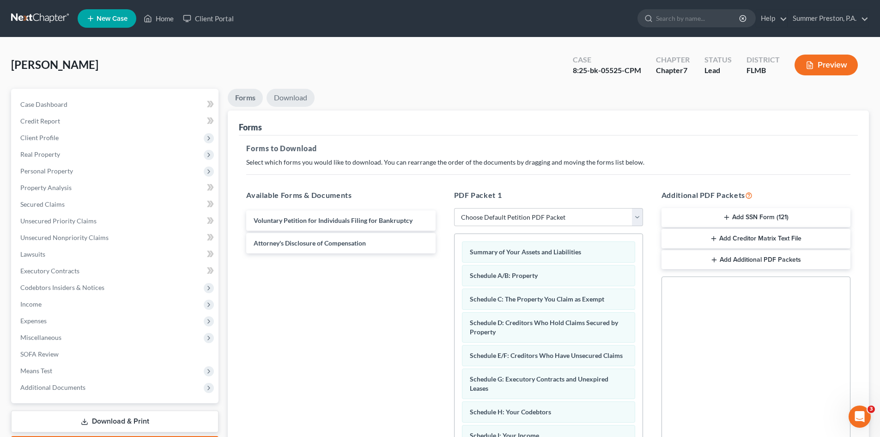
click at [294, 98] on link "Download" at bounding box center [291, 98] width 48 height 18
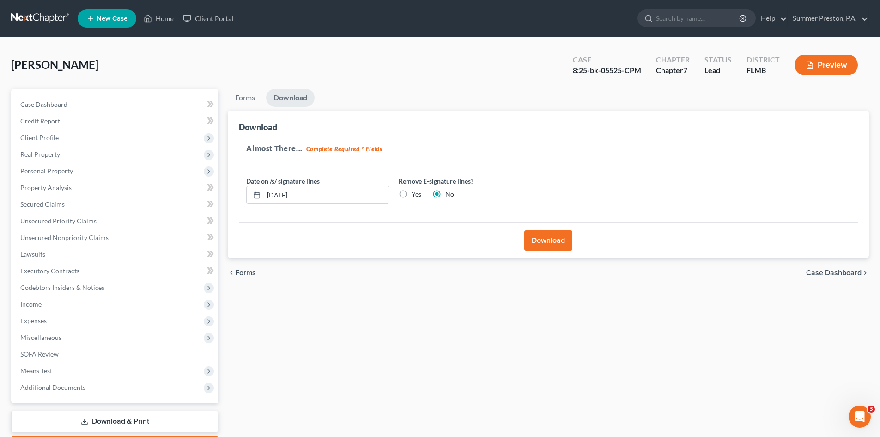
click at [547, 241] on button "Download" at bounding box center [548, 240] width 48 height 20
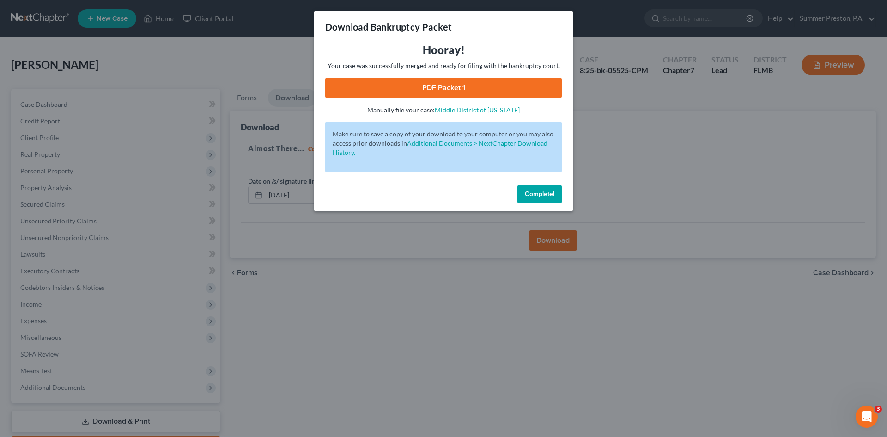
click at [442, 89] on link "PDF Packet 1" at bounding box center [443, 88] width 237 height 20
click at [535, 196] on span "Complete!" at bounding box center [540, 194] width 30 height 8
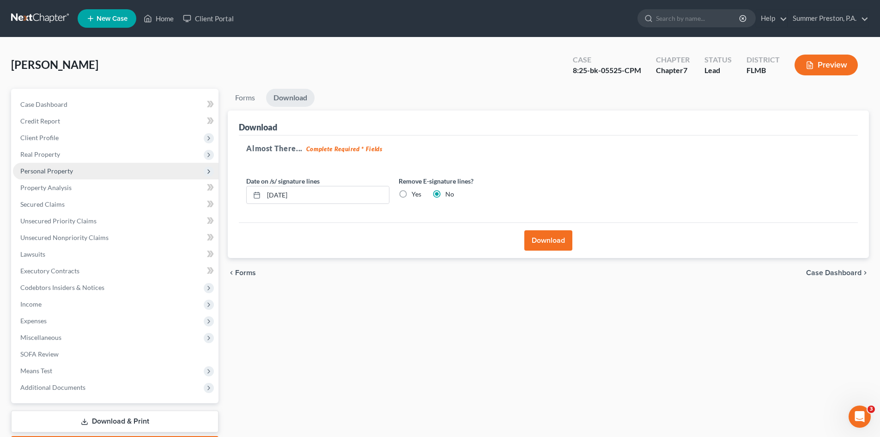
click at [62, 174] on span "Personal Property" at bounding box center [46, 171] width 53 height 8
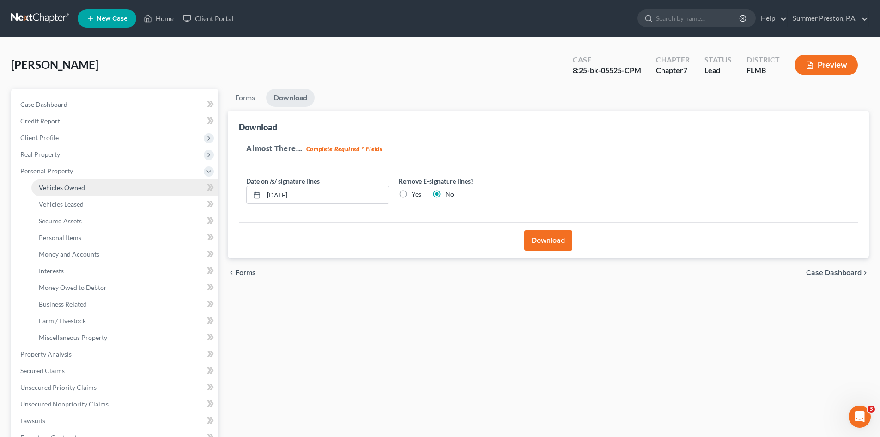
click at [83, 193] on link "Vehicles Owned" at bounding box center [124, 187] width 187 height 17
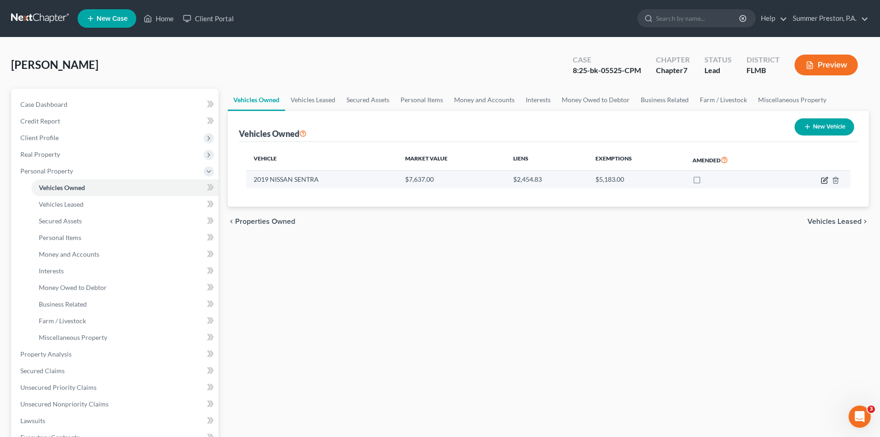
click at [822, 179] on icon "button" at bounding box center [824, 179] width 7 height 7
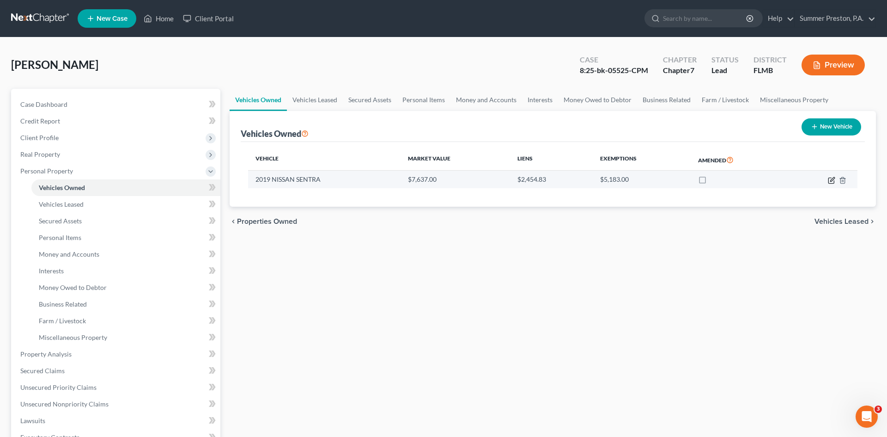
select select "0"
select select "7"
select select "3"
select select "0"
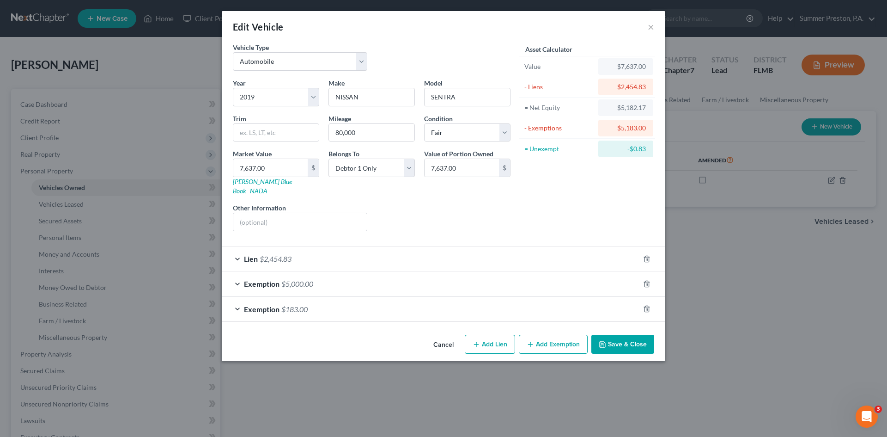
drag, startPoint x: 631, startPoint y: 336, endPoint x: 640, endPoint y: 332, distance: 10.6
click at [640, 335] on button "Save & Close" at bounding box center [622, 344] width 63 height 19
